Goal: Task Accomplishment & Management: Manage account settings

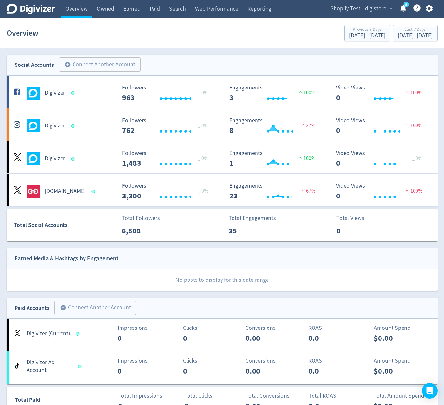
click at [429, 10] on icon "button" at bounding box center [429, 8] width 7 height 7
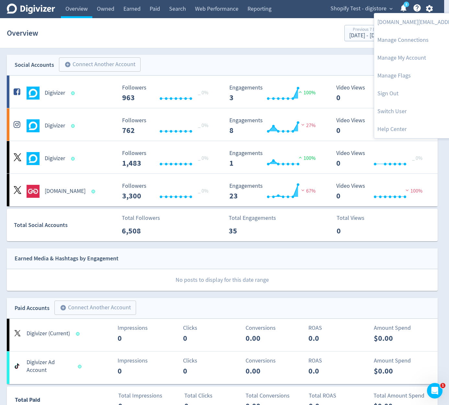
click at [329, 61] on div at bounding box center [224, 202] width 449 height 405
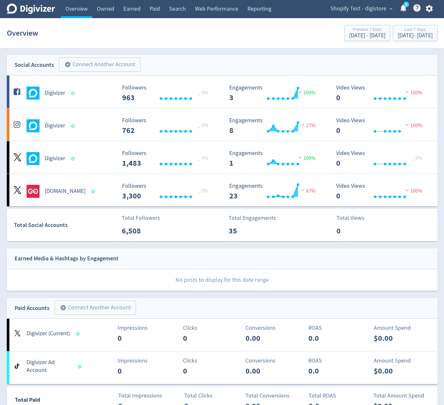
click at [431, 10] on icon "button" at bounding box center [429, 8] width 7 height 7
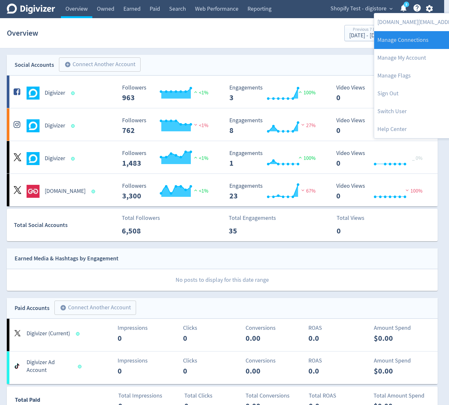
click at [422, 37] on link "Manage Connections" at bounding box center [440, 40] width 132 height 18
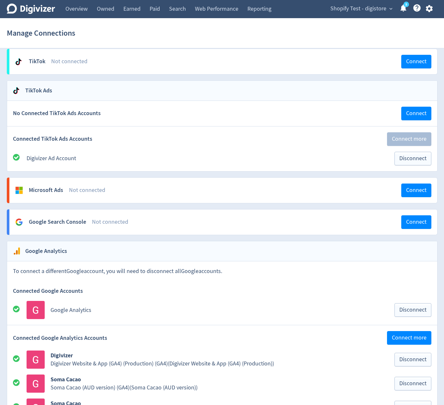
scroll to position [580, 0]
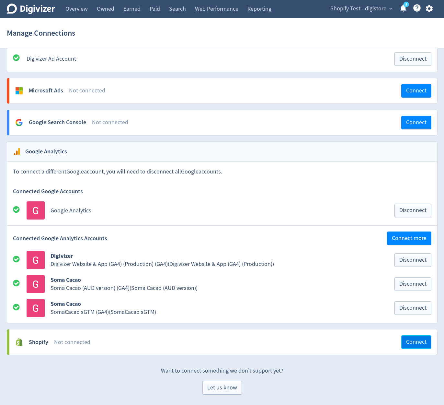
click at [419, 342] on span "Connect" at bounding box center [416, 342] width 20 height 6
click at [425, 347] on button "Connect" at bounding box center [416, 342] width 30 height 14
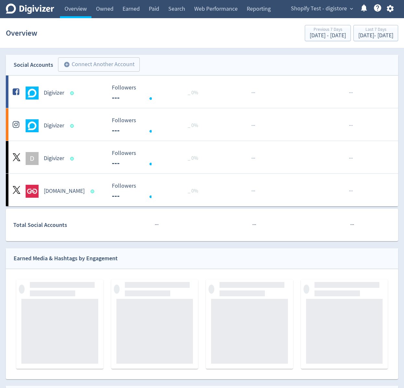
click at [393, 10] on icon "button" at bounding box center [389, 8] width 7 height 7
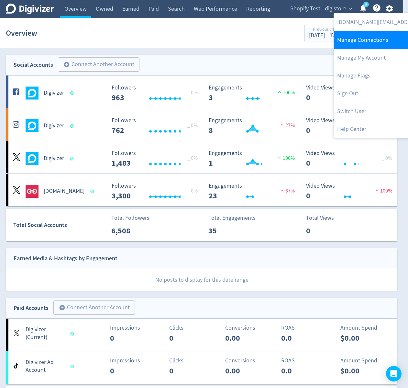
click at [378, 35] on link "Manage Connections" at bounding box center [400, 40] width 132 height 18
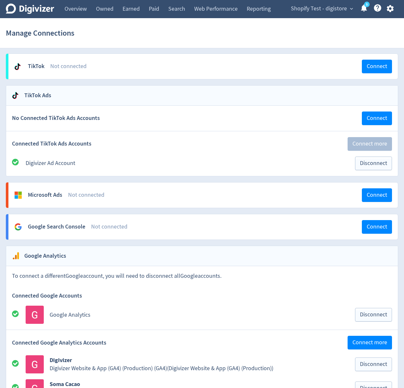
scroll to position [597, 0]
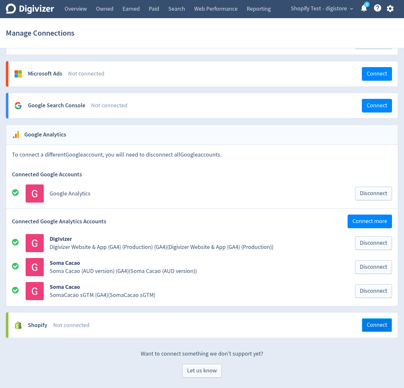
click at [376, 324] on span "Connect" at bounding box center [376, 325] width 20 height 6
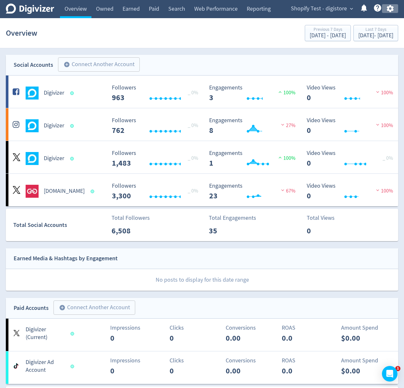
click at [392, 5] on icon "button" at bounding box center [389, 8] width 9 height 9
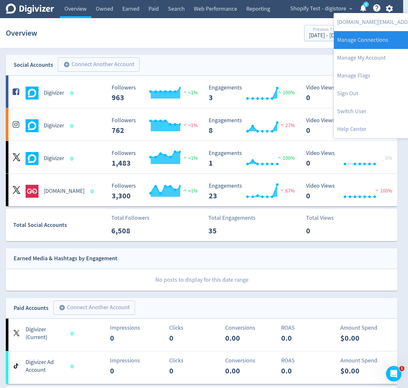
click at [380, 42] on link "Manage Connections" at bounding box center [400, 40] width 132 height 18
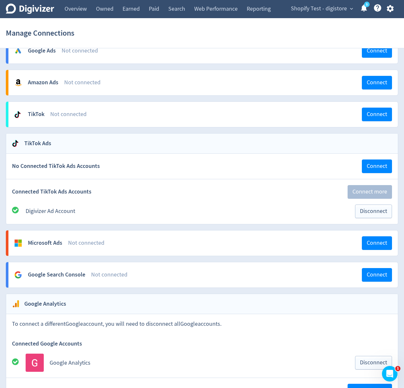
scroll to position [597, 0]
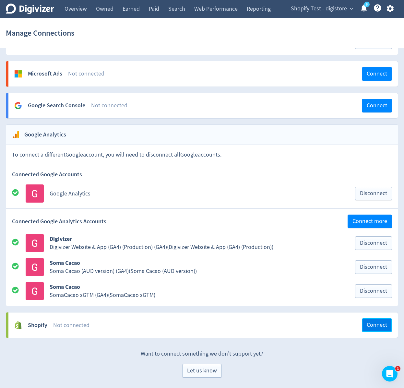
click at [369, 331] on button "Connect" at bounding box center [377, 325] width 30 height 14
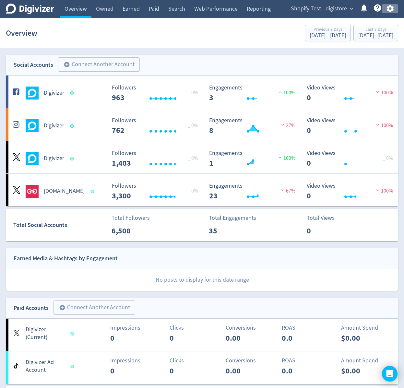
click at [392, 10] on icon "button" at bounding box center [389, 8] width 7 height 7
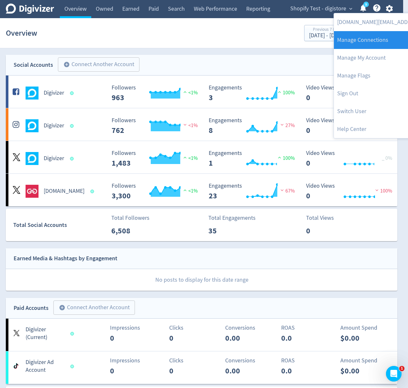
click at [380, 45] on link "Manage Connections" at bounding box center [400, 40] width 132 height 18
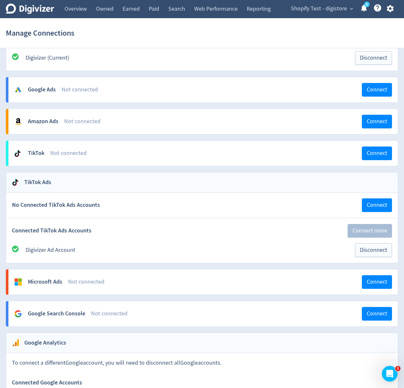
scroll to position [597, 0]
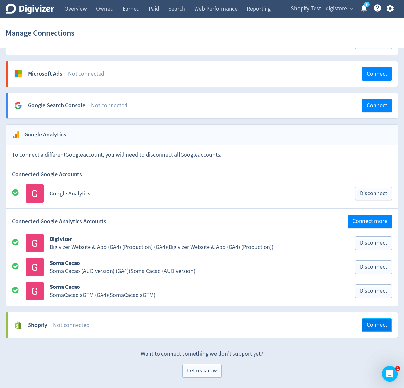
click at [370, 328] on span "Connect" at bounding box center [376, 325] width 20 height 6
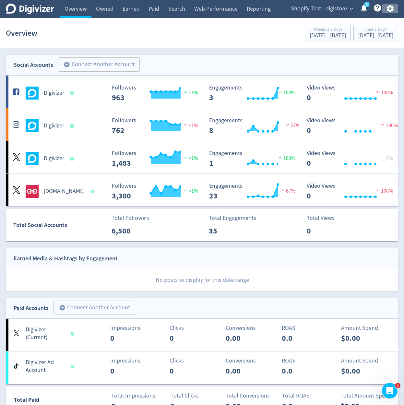
click at [388, 9] on icon "button" at bounding box center [389, 8] width 7 height 7
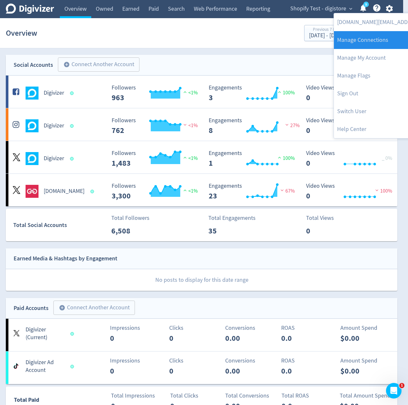
click at [390, 44] on link "Manage Connections" at bounding box center [400, 40] width 132 height 18
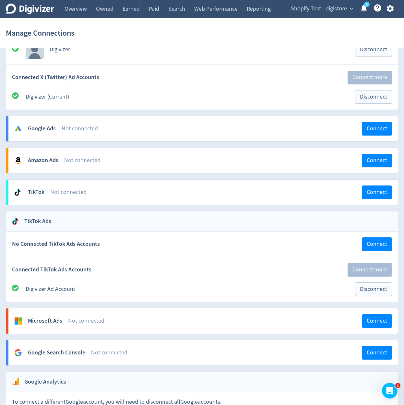
scroll to position [580, 0]
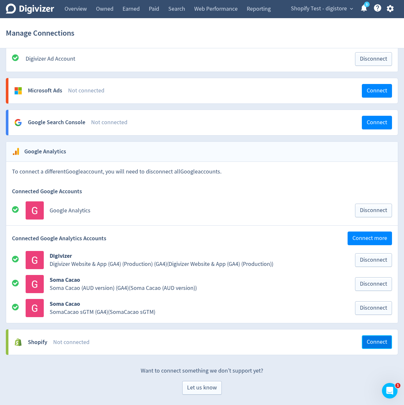
click at [371, 339] on span "Connect" at bounding box center [376, 342] width 20 height 6
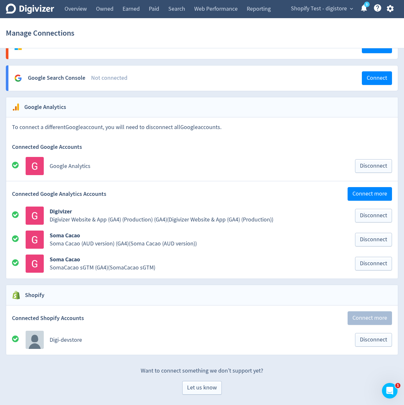
click at [347, 367] on p "Want to connect something we don’t support yet?" at bounding box center [202, 368] width 392 height 14
click at [371, 338] on span "Disconnect" at bounding box center [373, 340] width 27 height 6
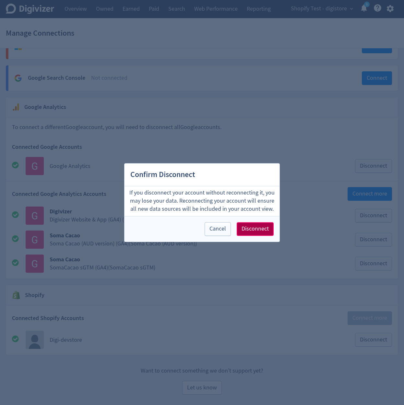
click at [264, 234] on button "Disconnect" at bounding box center [254, 229] width 37 height 14
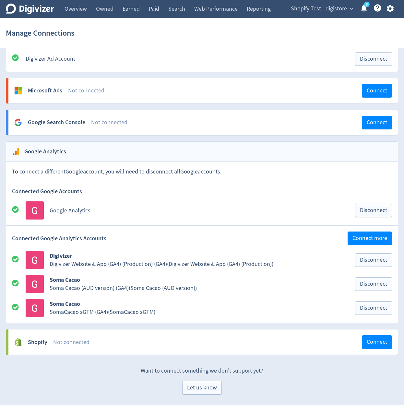
scroll to position [580, 0]
click at [379, 336] on button "Connect" at bounding box center [377, 342] width 30 height 14
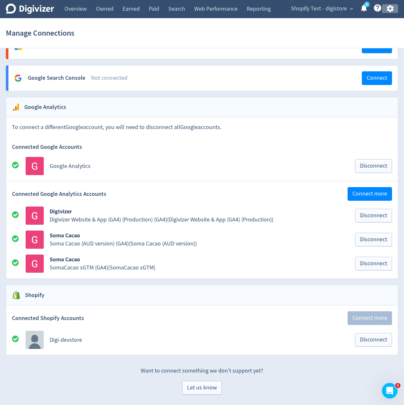
click at [390, 10] on icon "button" at bounding box center [389, 8] width 9 height 9
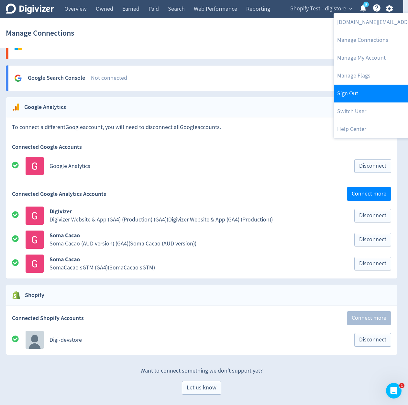
click at [370, 99] on link "Sign Out" at bounding box center [400, 94] width 132 height 18
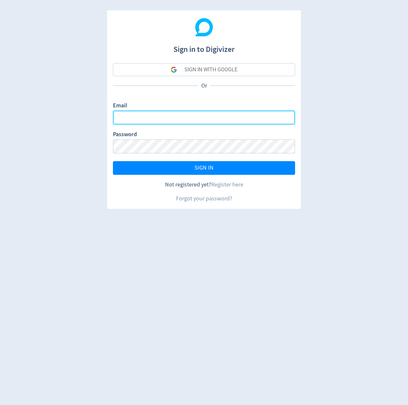
type input "[DOMAIN_NAME][EMAIL_ADDRESS][DOMAIN_NAME]"
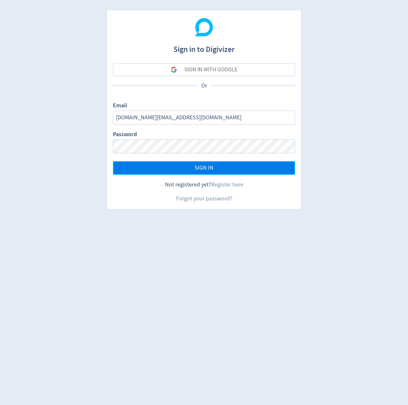
click at [187, 166] on button "SIGN IN" at bounding box center [204, 168] width 182 height 14
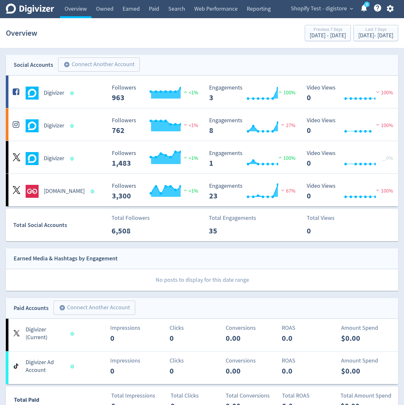
click at [392, 7] on icon "button" at bounding box center [389, 8] width 7 height 7
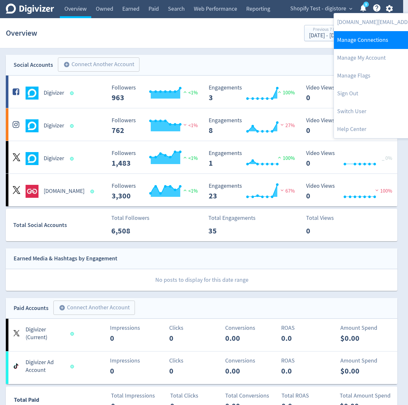
click at [383, 32] on link "Manage Connections" at bounding box center [400, 40] width 132 height 18
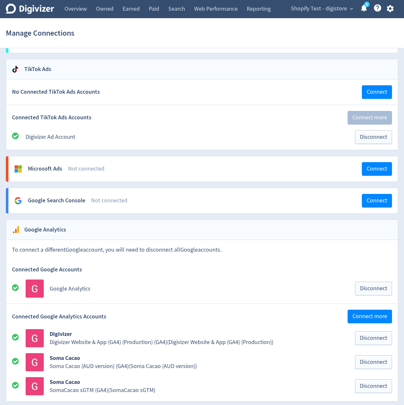
scroll to position [548, 0]
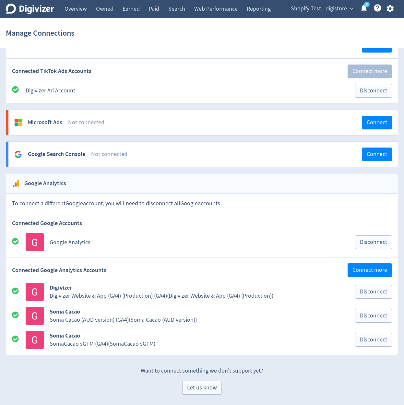
click at [392, 8] on icon "button" at bounding box center [389, 8] width 7 height 7
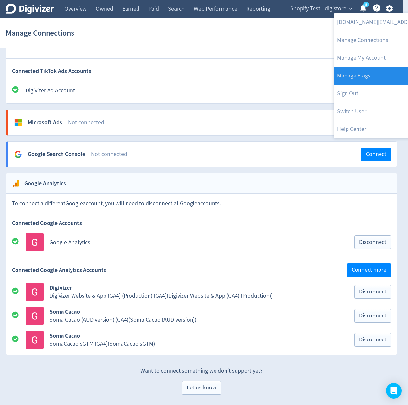
click at [375, 78] on link "Manage Flags" at bounding box center [400, 76] width 132 height 18
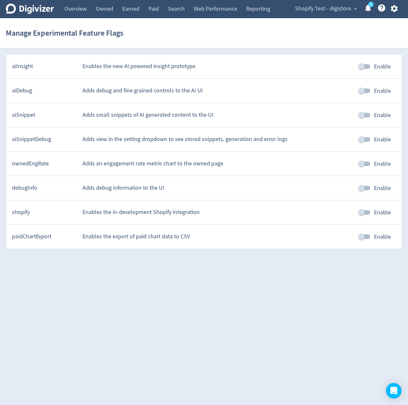
drag, startPoint x: 365, startPoint y: 211, endPoint x: 363, endPoint y: 202, distance: 8.6
click at [365, 210] on input "Enable" at bounding box center [361, 212] width 37 height 12
checkbox input "true"
click at [359, 189] on input "Enable" at bounding box center [361, 188] width 37 height 12
checkbox input "true"
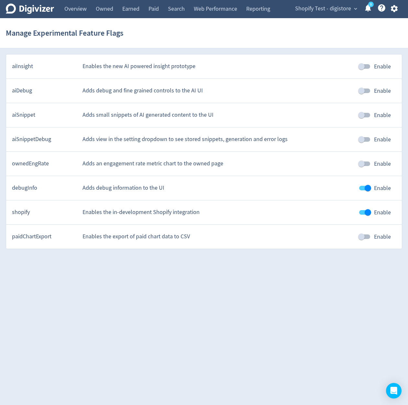
click at [393, 12] on div "Shopify Test - digistore expand_more 5 Help Center - Searchable support on usin…" at bounding box center [345, 9] width 114 height 18
click at [394, 11] on icon "button" at bounding box center [394, 8] width 7 height 7
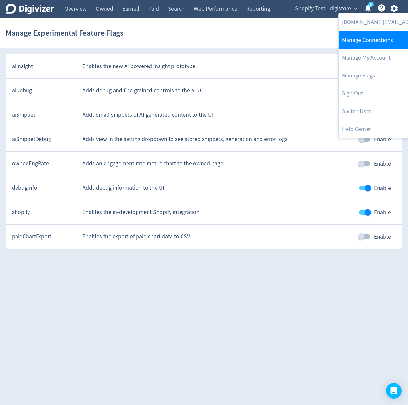
click at [386, 39] on link "Manage Connections" at bounding box center [405, 40] width 132 height 18
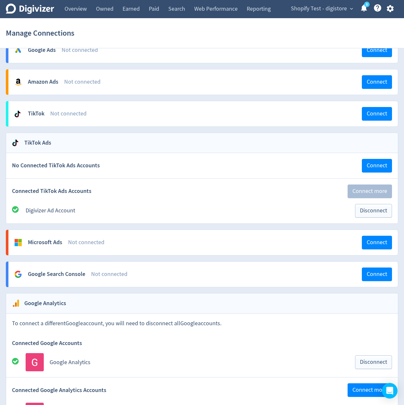
scroll to position [624, 0]
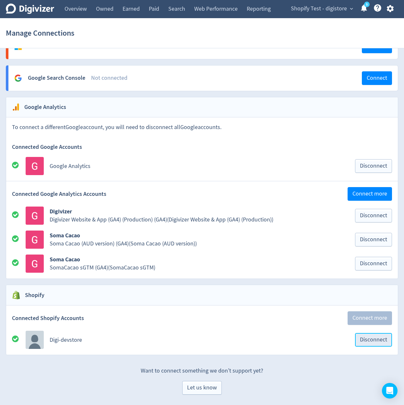
click at [373, 338] on span "Disconnect" at bounding box center [373, 340] width 27 height 6
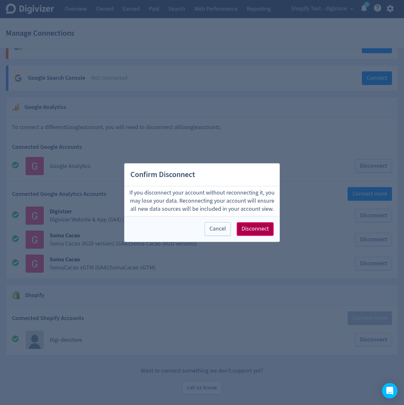
click at [272, 230] on button "Disconnect" at bounding box center [254, 229] width 37 height 14
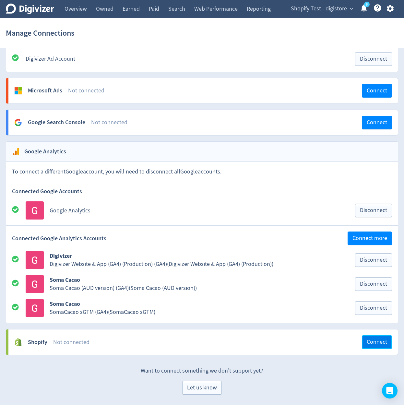
click at [374, 342] on span "Connect" at bounding box center [376, 342] width 20 height 6
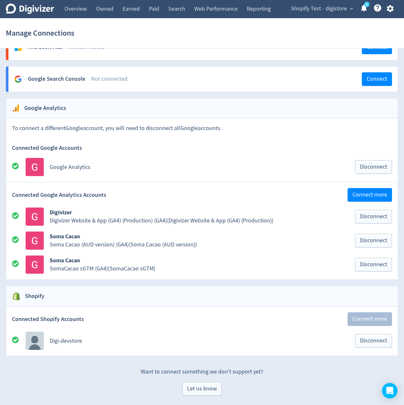
scroll to position [624, 0]
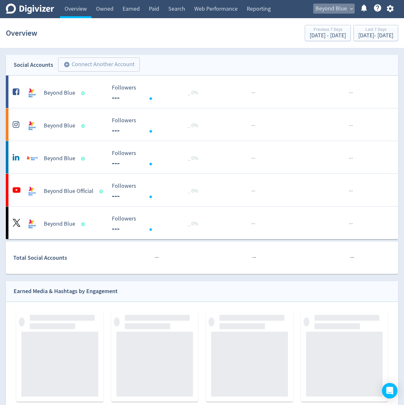
click at [331, 7] on span "Beyond Blue" at bounding box center [330, 9] width 31 height 10
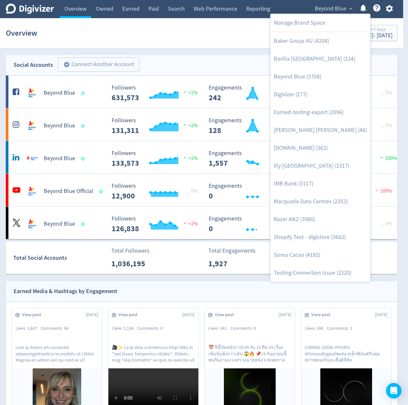
click at [292, 9] on div at bounding box center [204, 202] width 408 height 405
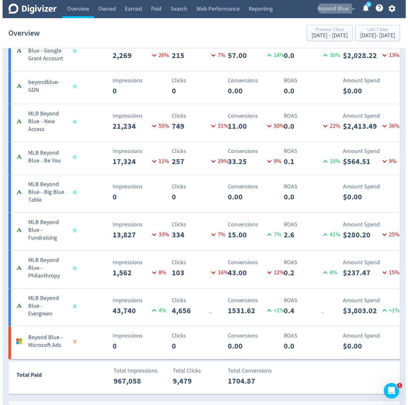
scroll to position [1011, 0]
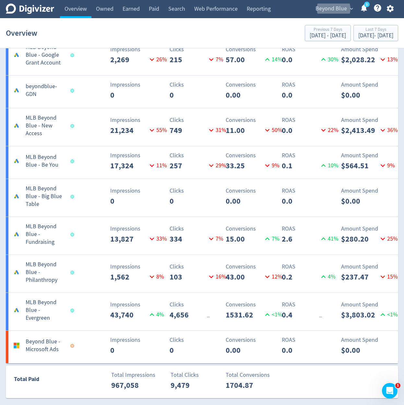
click at [331, 7] on span "Beyond Blue" at bounding box center [330, 9] width 31 height 10
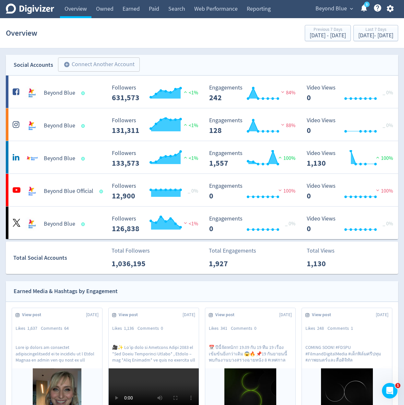
click at [393, 12] on icon "button" at bounding box center [389, 8] width 9 height 9
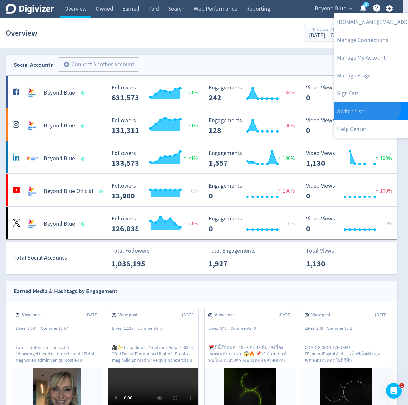
click at [366, 105] on link "Switch User" at bounding box center [400, 111] width 132 height 18
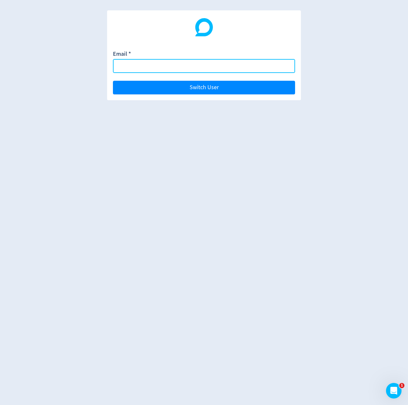
click at [182, 61] on input "Email *" at bounding box center [204, 66] width 182 height 14
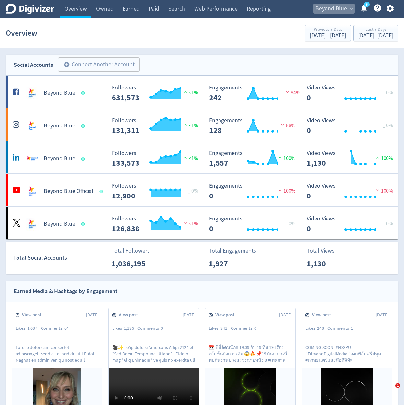
click at [336, 5] on span "Beyond Blue" at bounding box center [330, 9] width 31 height 10
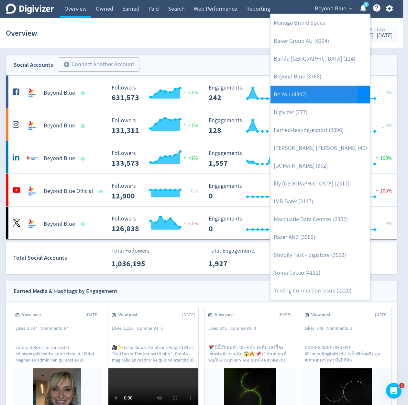
click at [314, 91] on link "Be You (4302)" at bounding box center [321, 95] width 100 height 18
